Goal: Check status: Check status

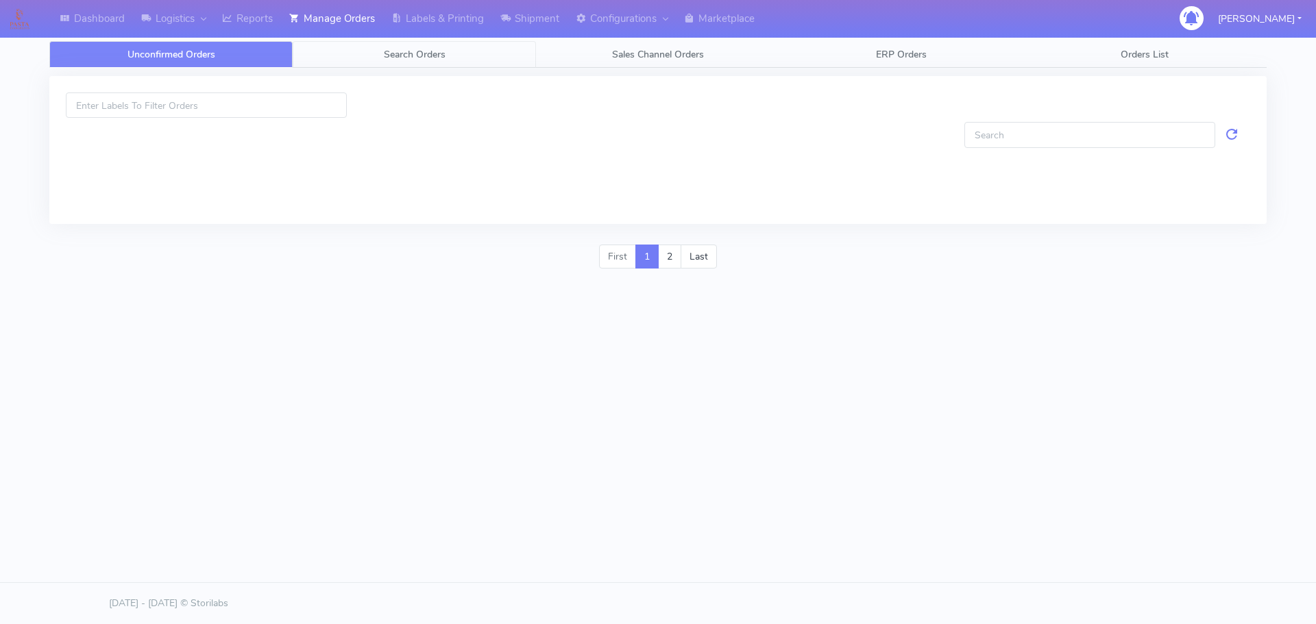
click at [385, 51] on span "Search Orders" at bounding box center [415, 54] width 62 height 13
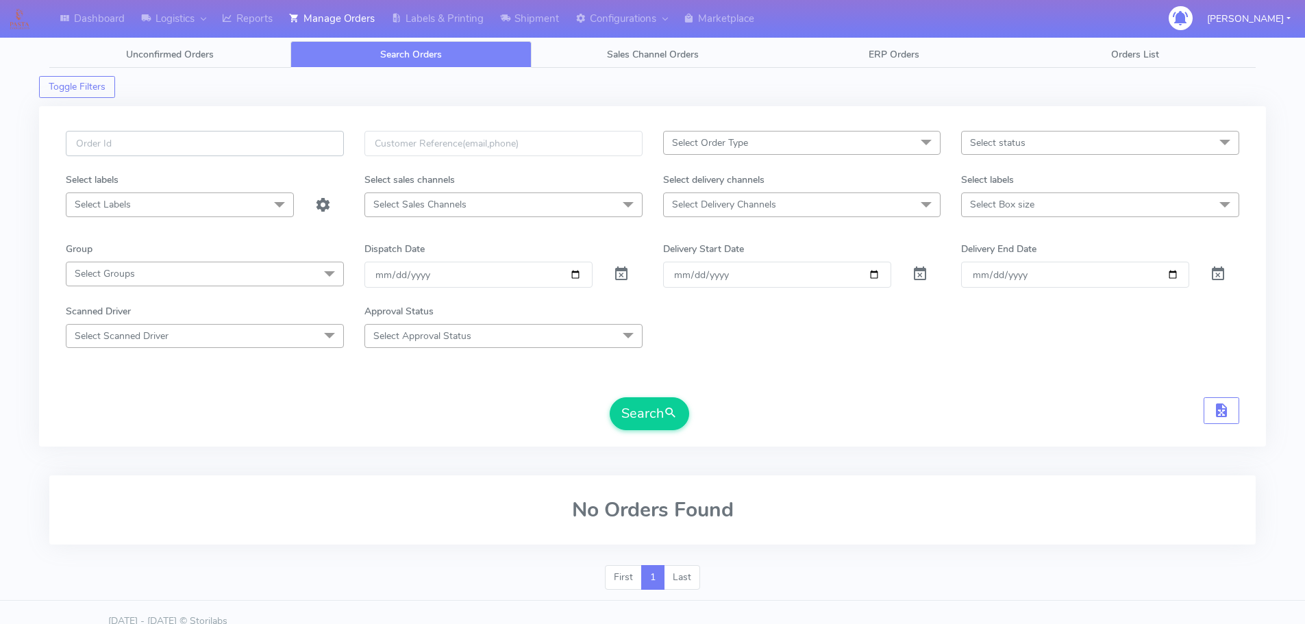
click at [317, 144] on input "text" at bounding box center [205, 143] width 278 height 25
paste input "1624150"
type input "1624150"
click at [624, 272] on span at bounding box center [621, 277] width 16 height 13
click at [641, 430] on button "Search" at bounding box center [649, 413] width 79 height 33
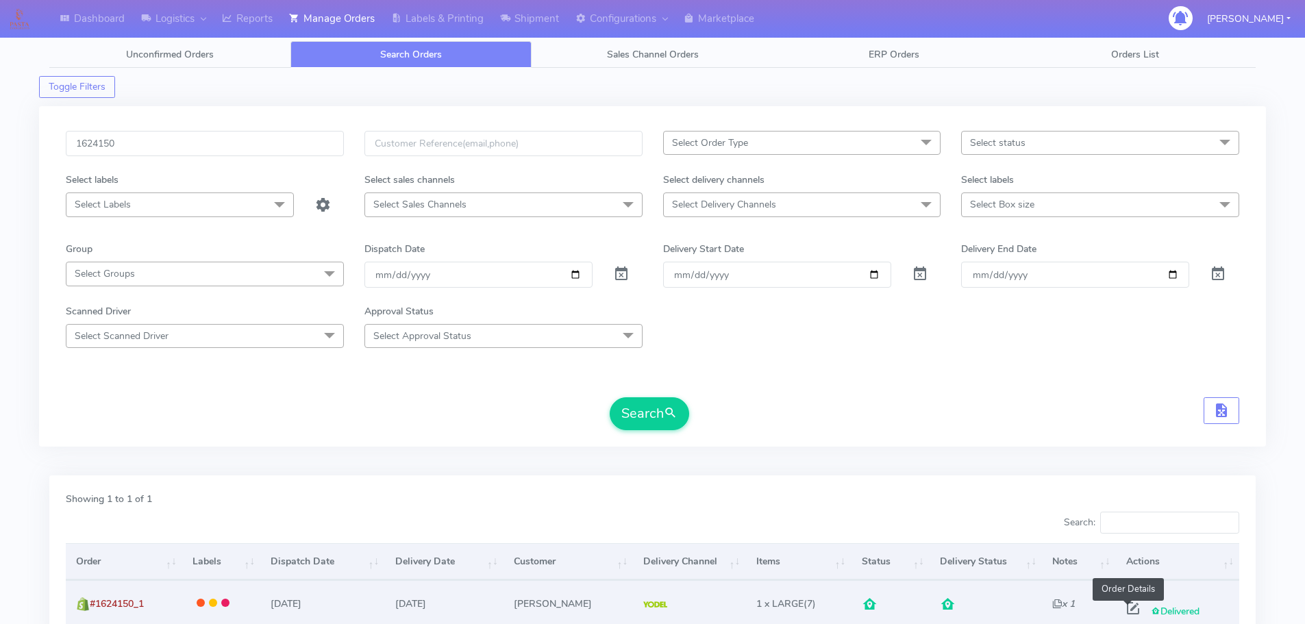
click at [1125, 613] on span at bounding box center [1133, 611] width 25 height 13
select select "5"
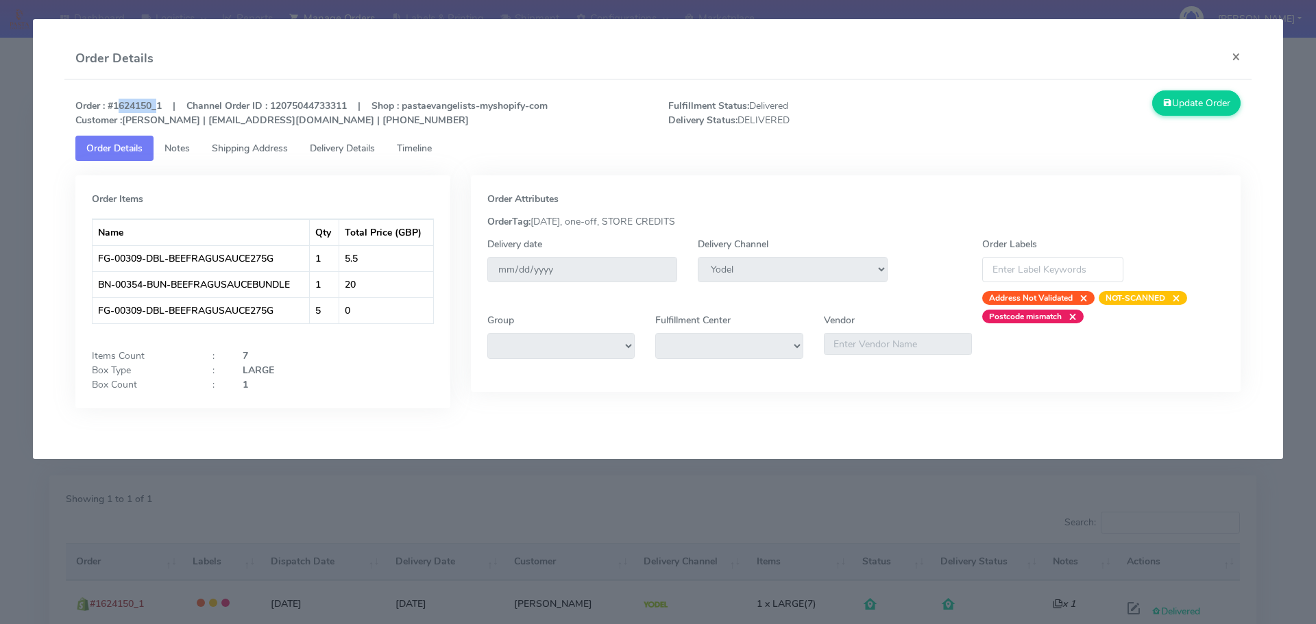
copy strong "1624150"
drag, startPoint x: 154, startPoint y: 106, endPoint x: 112, endPoint y: 103, distance: 41.9
click at [112, 103] on strong "Order : #1624150_1 | Channel Order ID : 12075044733311 | Shop : pastaevangelist…" at bounding box center [311, 112] width 472 height 27
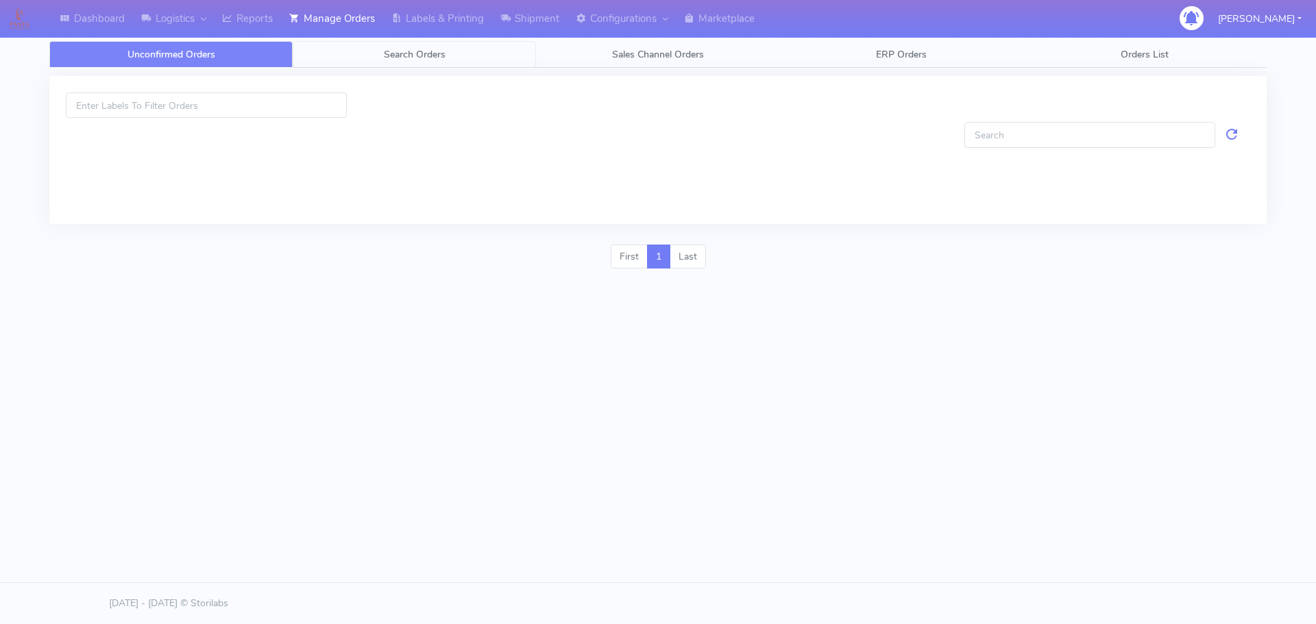
click at [436, 53] on span "Search Orders" at bounding box center [415, 54] width 62 height 13
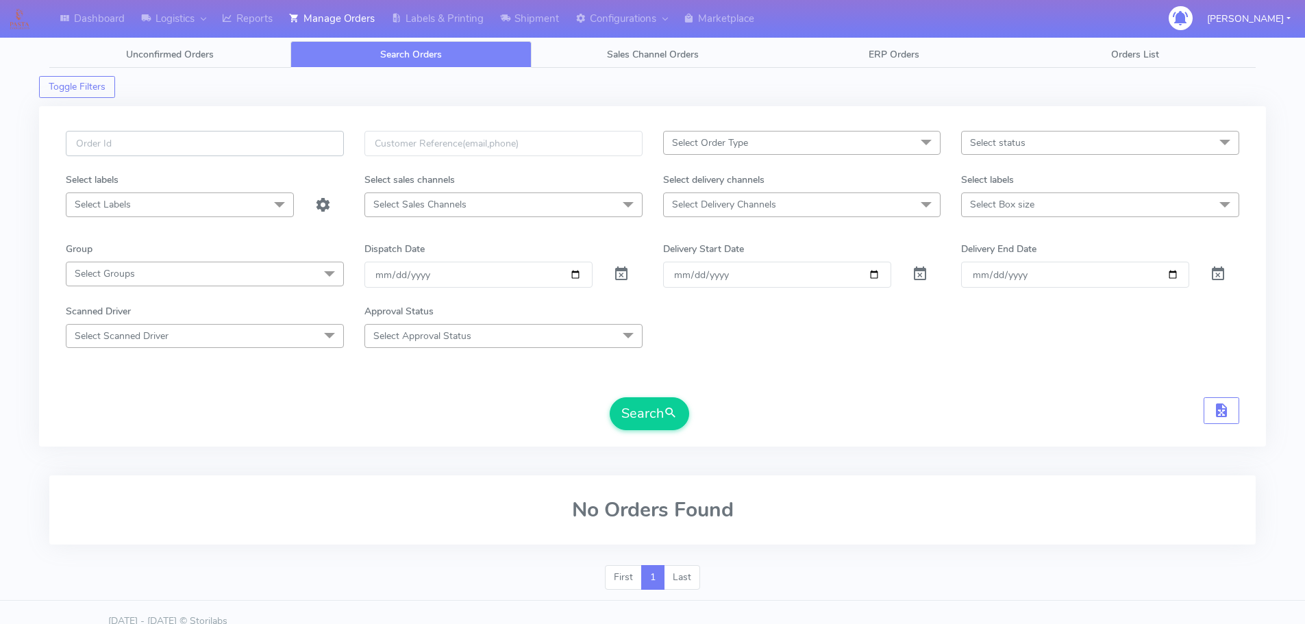
click at [335, 141] on input "text" at bounding box center [205, 143] width 278 height 25
paste input "1627476"
type input "1627476"
click at [624, 274] on span at bounding box center [621, 277] width 16 height 13
drag, startPoint x: 691, startPoint y: 408, endPoint x: 680, endPoint y: 414, distance: 12.6
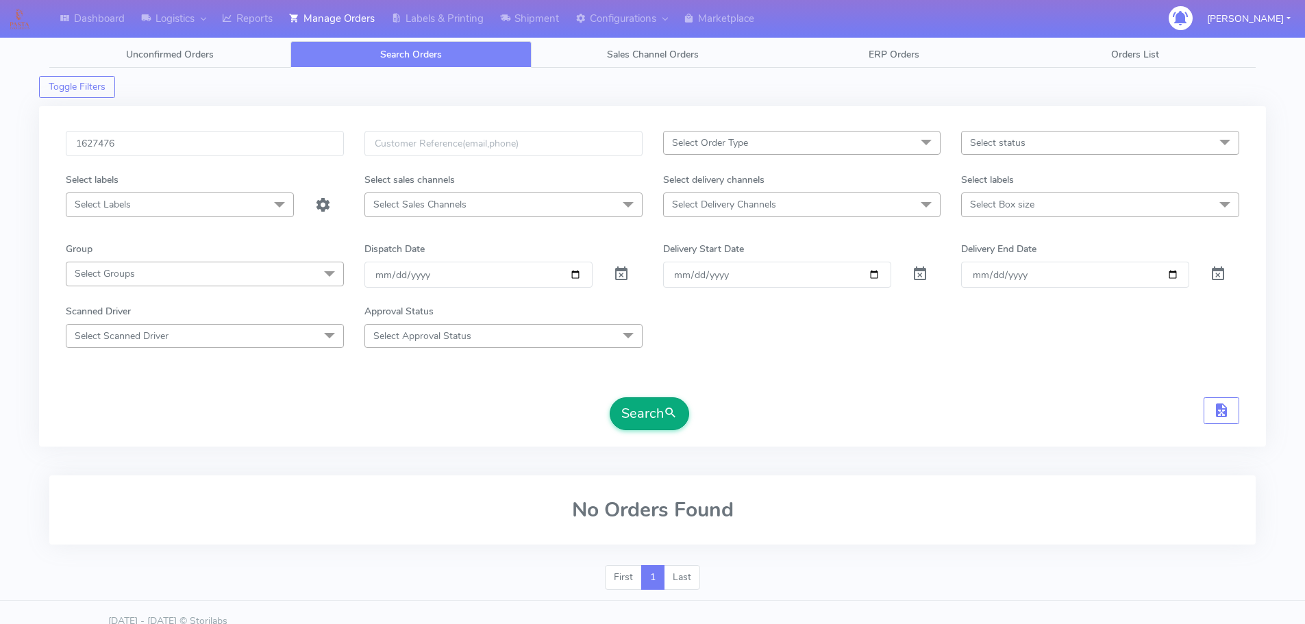
click at [690, 408] on div "Search" at bounding box center [653, 413] width 1174 height 33
click at [680, 414] on button "Search" at bounding box center [649, 413] width 79 height 33
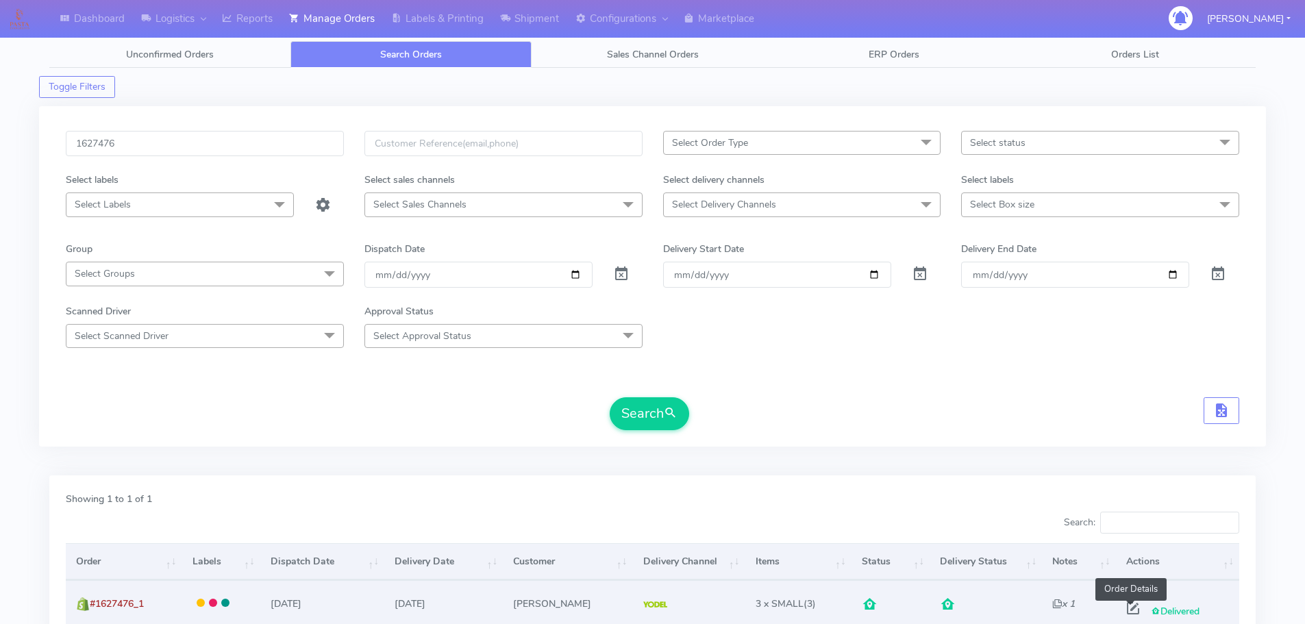
click at [1131, 609] on span at bounding box center [1133, 611] width 25 height 13
select select "5"
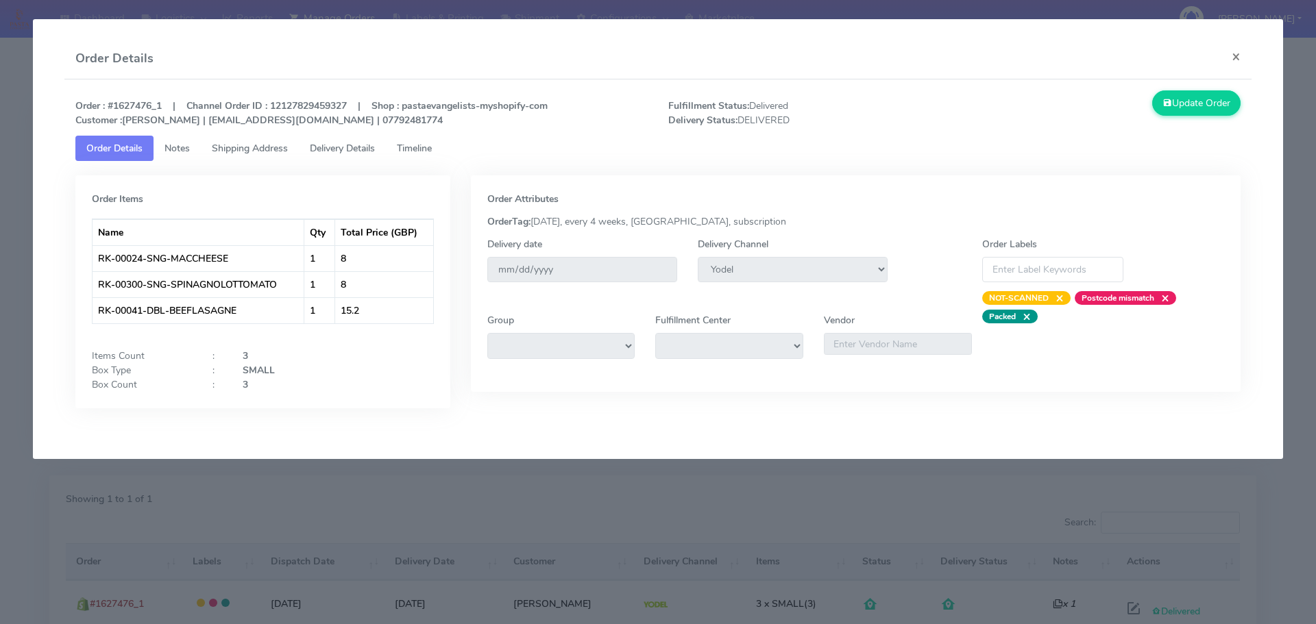
click at [249, 151] on span "Shipping Address" at bounding box center [250, 148] width 76 height 13
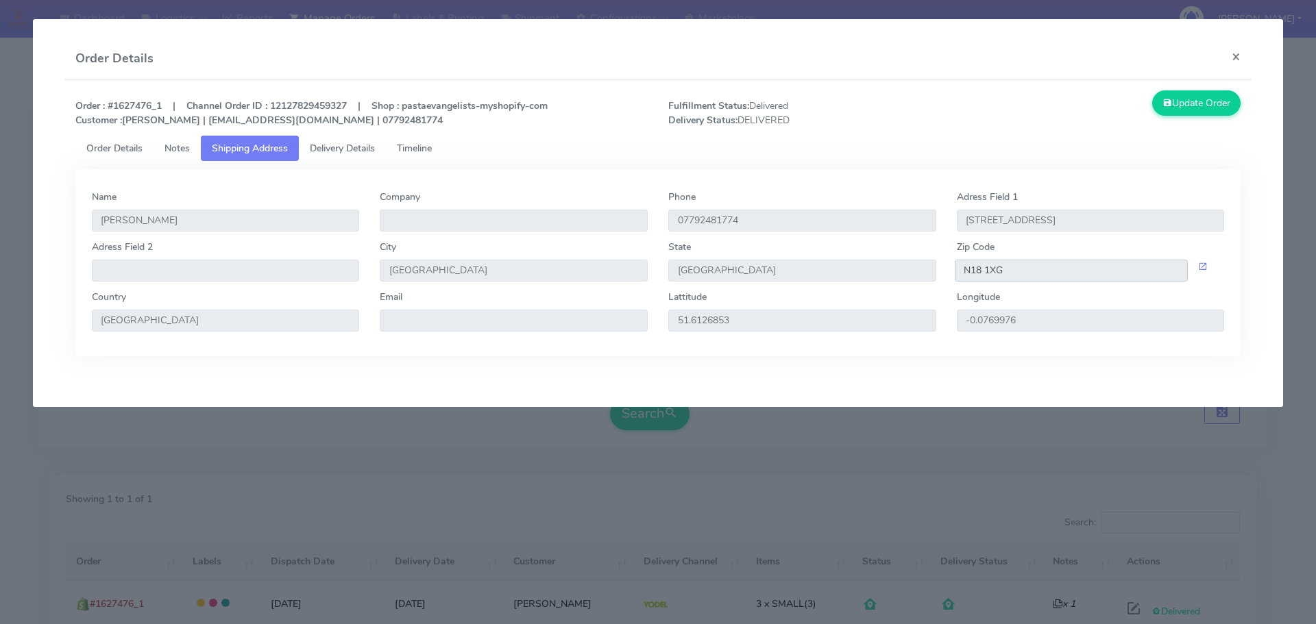
drag, startPoint x: 1012, startPoint y: 268, endPoint x: 956, endPoint y: 274, distance: 56.5
click at [957, 274] on input "N18 1XG" at bounding box center [1072, 271] width 234 height 22
click at [353, 137] on link "Delivery Details" at bounding box center [342, 148] width 87 height 25
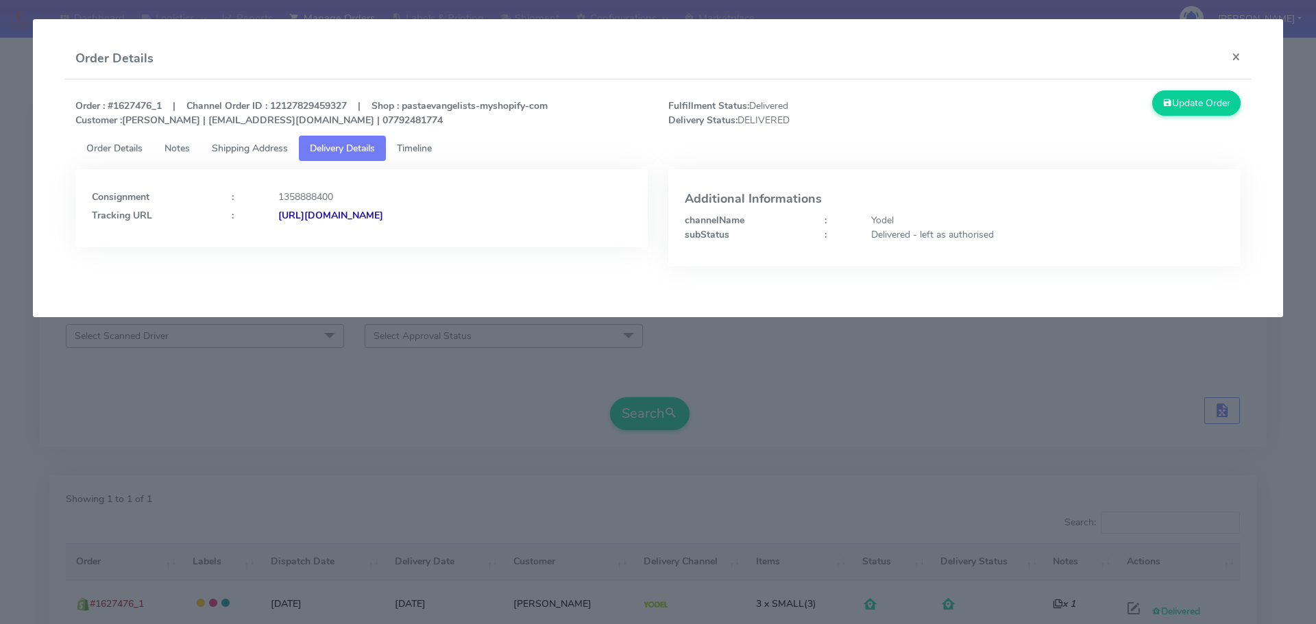
click at [544, 215] on div "https://www.yodel.co.uk/tracking/JJD0002249960903535" at bounding box center [454, 215] width 373 height 14
drag, startPoint x: 153, startPoint y: 103, endPoint x: 112, endPoint y: 107, distance: 41.9
click at [112, 107] on strong "Order : #1627476_1 | Channel Order ID : 12127829459327 | Shop : pastaevangelist…" at bounding box center [311, 112] width 472 height 27
copy strong "1627476"
